Goal: Task Accomplishment & Management: Manage account settings

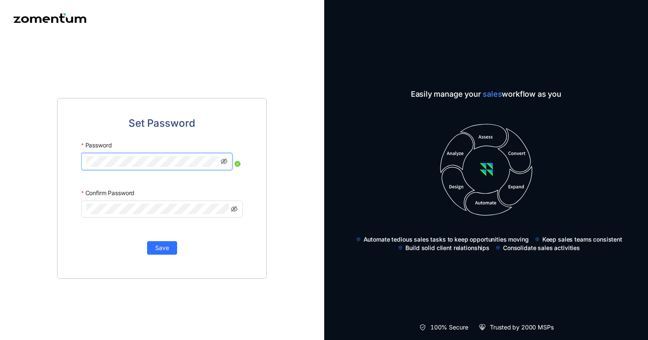
click at [0, 176] on html "Set Password Password Confirm Password Save Easily manage your sales workflow a…" at bounding box center [324, 170] width 648 height 340
click at [223, 161] on icon "eye-invisible" at bounding box center [224, 161] width 7 height 7
click at [224, 207] on icon "eye-invisible" at bounding box center [224, 209] width 7 height 6
click at [70, 210] on div "Set Password Password Confirm Password Save" at bounding box center [162, 188] width 210 height 181
click at [289, 118] on div "Set Password Password Confirm Password Save" at bounding box center [162, 188] width 324 height 304
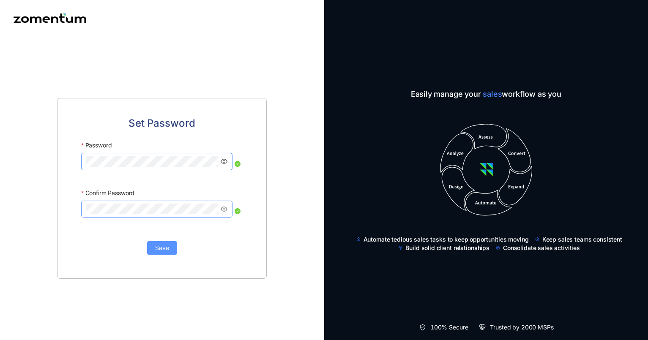
click at [161, 249] on span "Save" at bounding box center [162, 248] width 14 height 9
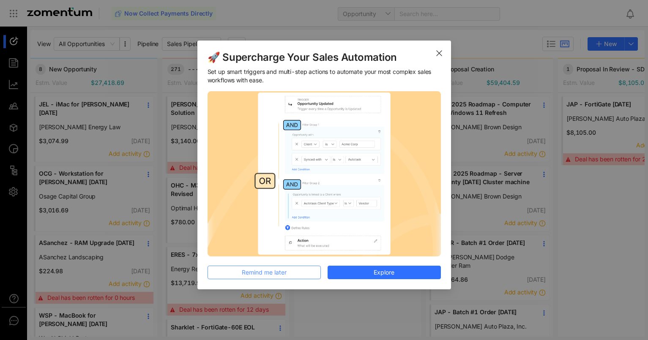
click at [259, 273] on span "Remind me later" at bounding box center [264, 272] width 45 height 9
